Goal: Information Seeking & Learning: Compare options

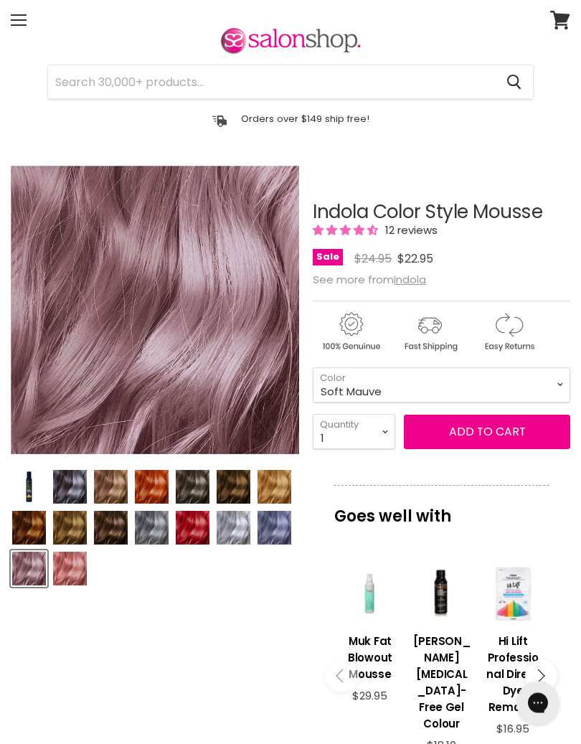
scroll to position [54, 0]
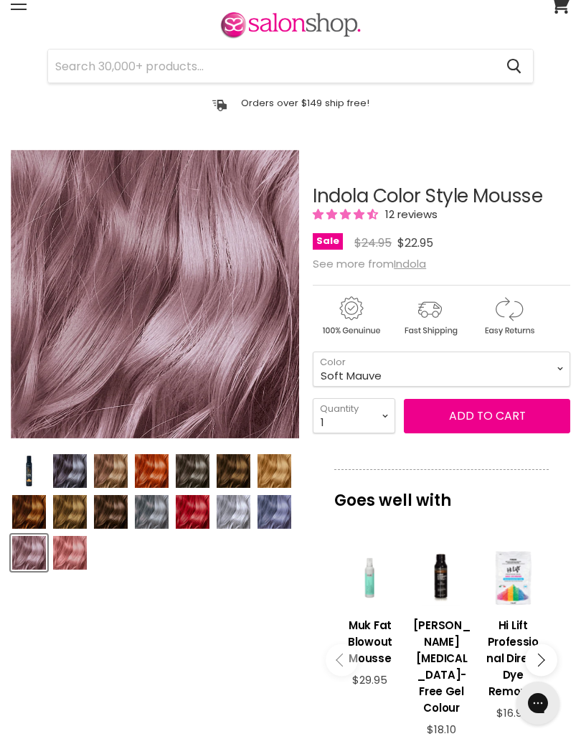
click at [277, 515] on img "Product thumbnails" at bounding box center [275, 512] width 34 height 34
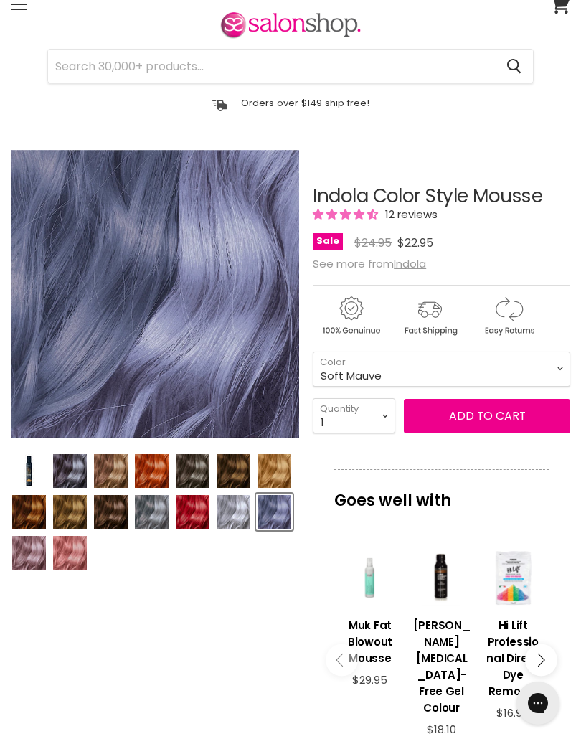
click at [26, 548] on img "Product thumbnails" at bounding box center [29, 553] width 34 height 34
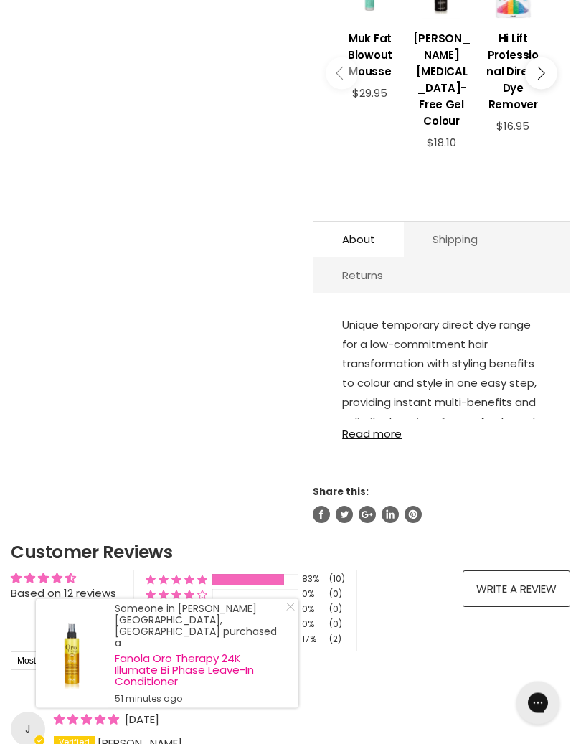
scroll to position [641, 0]
click at [384, 440] on link "Read more" at bounding box center [442, 429] width 200 height 21
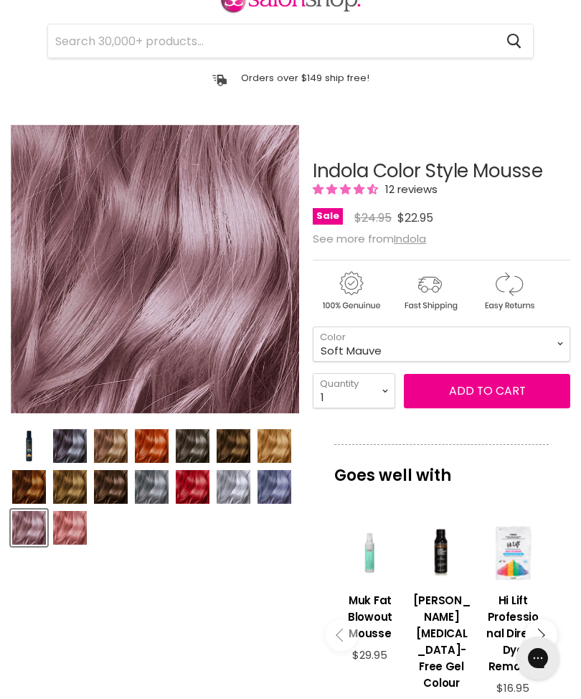
scroll to position [0, 0]
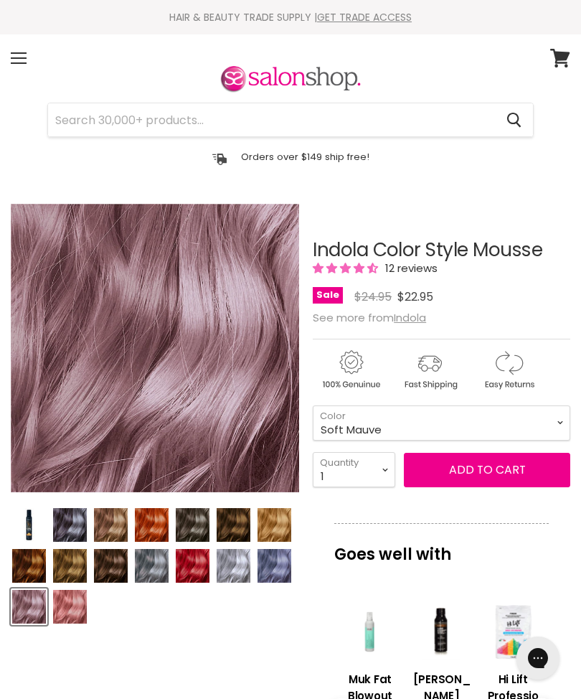
click at [65, 518] on img "Product thumbnails" at bounding box center [70, 525] width 34 height 34
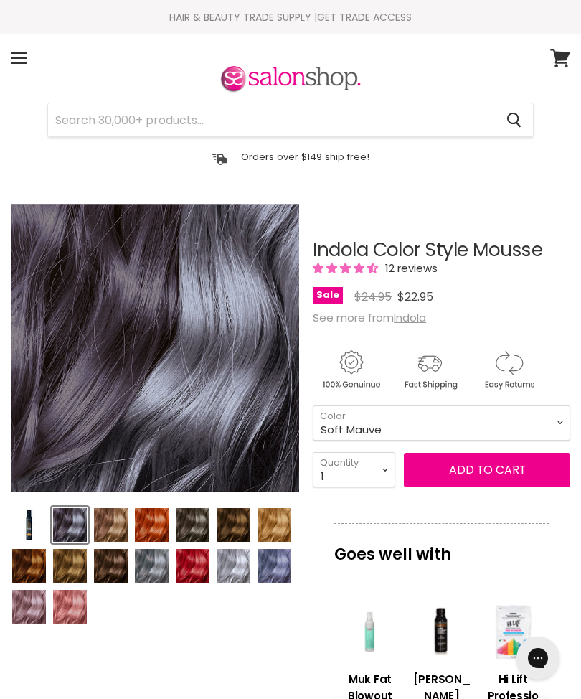
click at [280, 568] on img "Product thumbnails" at bounding box center [275, 566] width 34 height 34
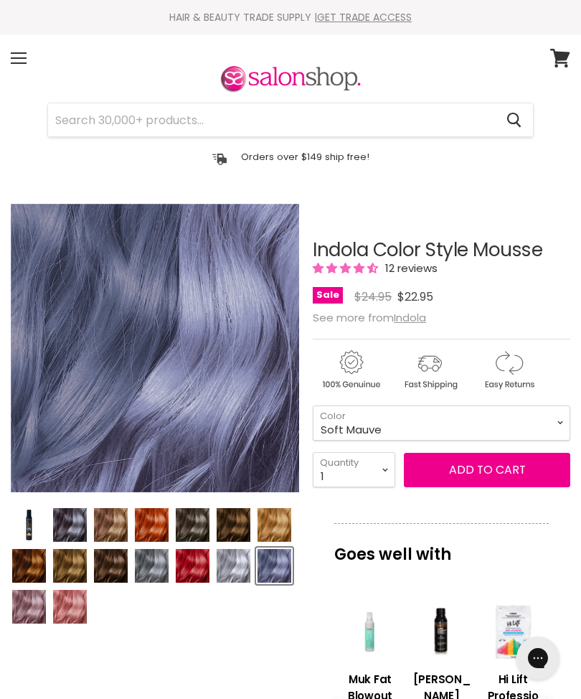
click at [226, 561] on img "Product thumbnails" at bounding box center [234, 566] width 34 height 34
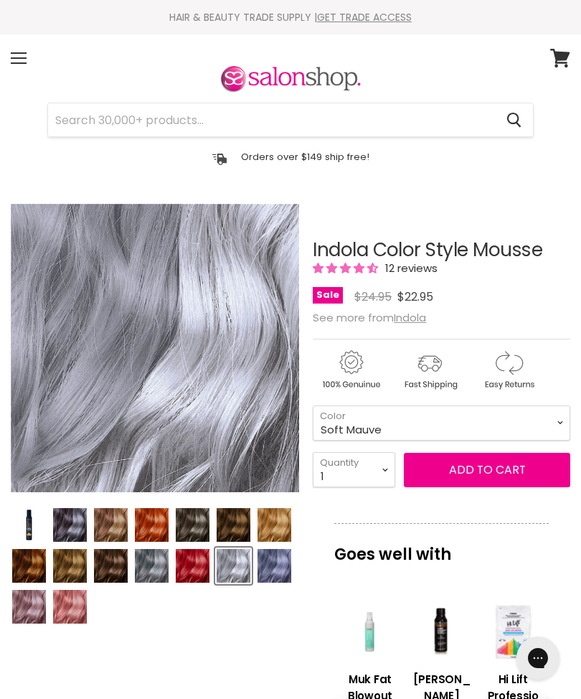
click at [27, 597] on img "Product thumbnails" at bounding box center [29, 607] width 34 height 34
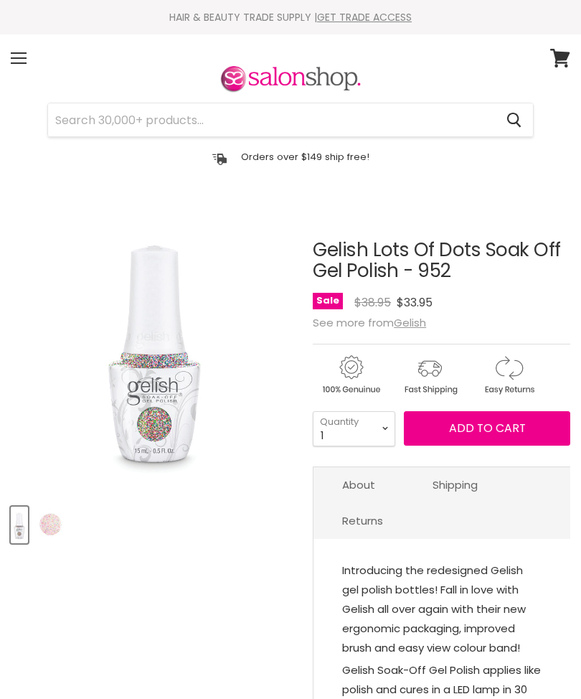
click at [55, 522] on img "Product thumbnails" at bounding box center [51, 525] width 34 height 34
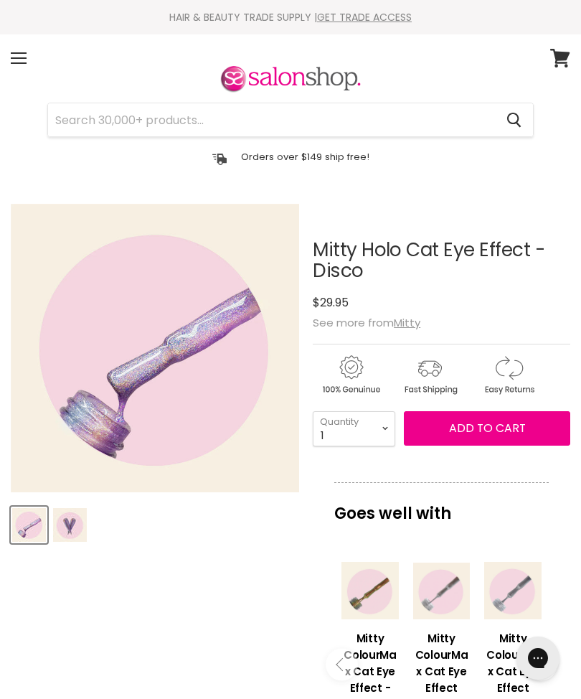
click at [72, 520] on img "Product thumbnails" at bounding box center [70, 525] width 34 height 34
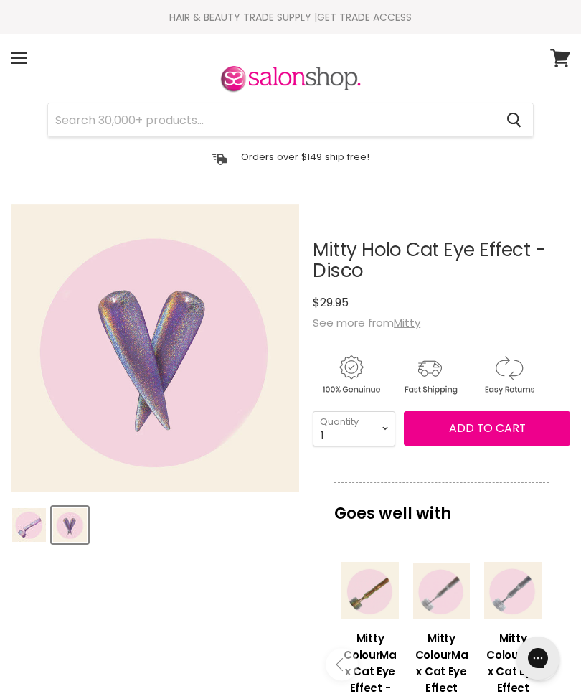
click at [29, 519] on img "Product thumbnails" at bounding box center [29, 525] width 34 height 34
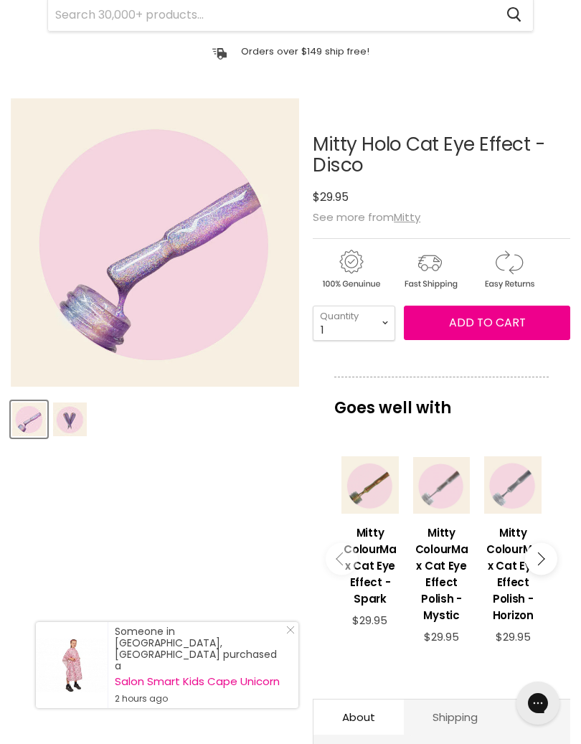
scroll to position [106, 0]
click at [517, 493] on div "Main content" at bounding box center [513, 484] width 57 height 57
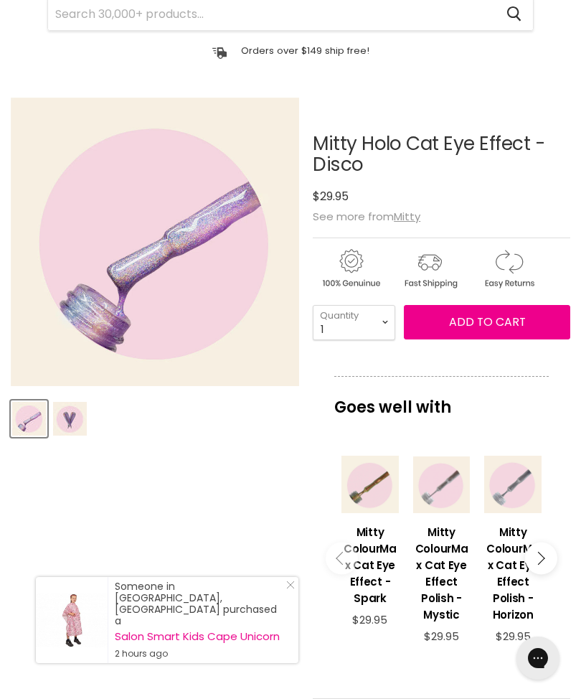
click at [446, 493] on div "Main content" at bounding box center [441, 484] width 57 height 57
